Goal: Task Accomplishment & Management: Complete application form

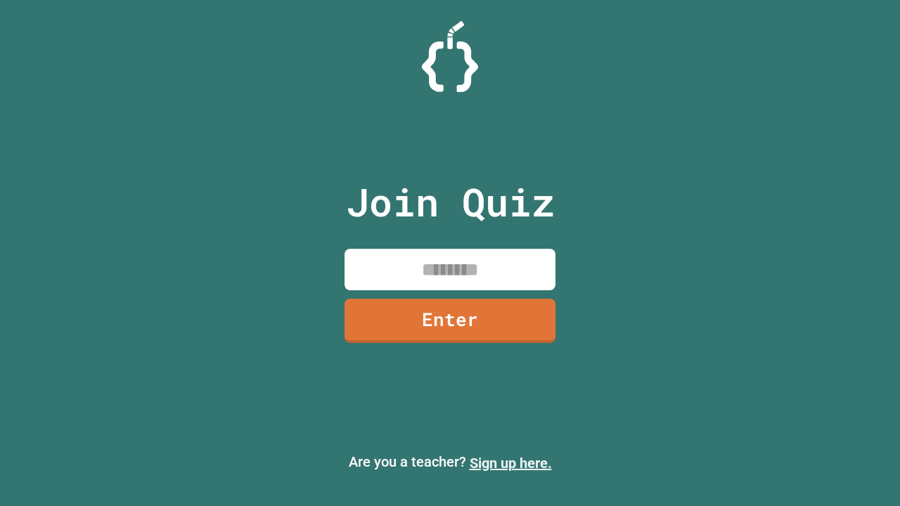
click at [511, 463] on link "Sign up here." at bounding box center [511, 463] width 82 height 17
